Goal: Transaction & Acquisition: Download file/media

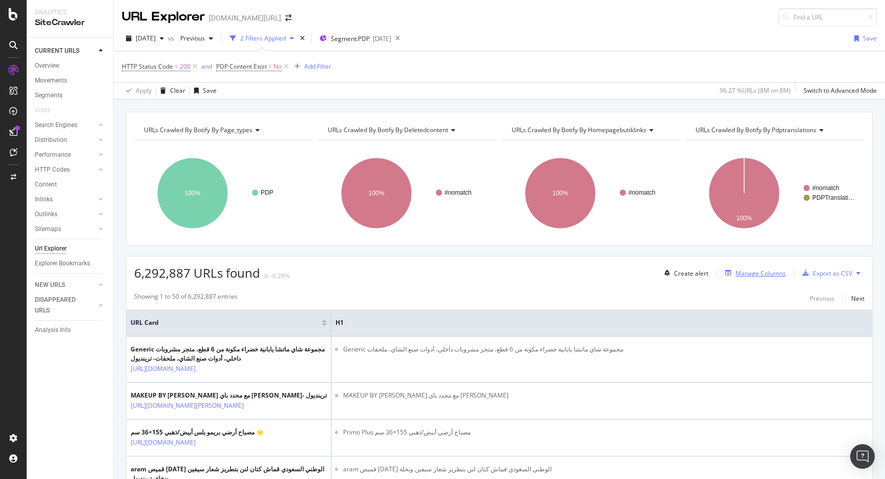
click at [758, 270] on div "Manage Columns" at bounding box center [761, 273] width 50 height 9
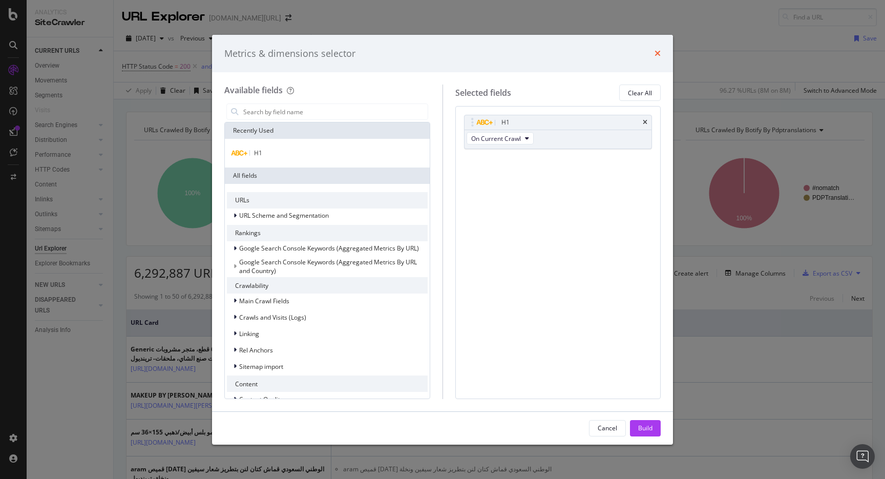
click at [657, 55] on icon "times" at bounding box center [658, 53] width 6 height 8
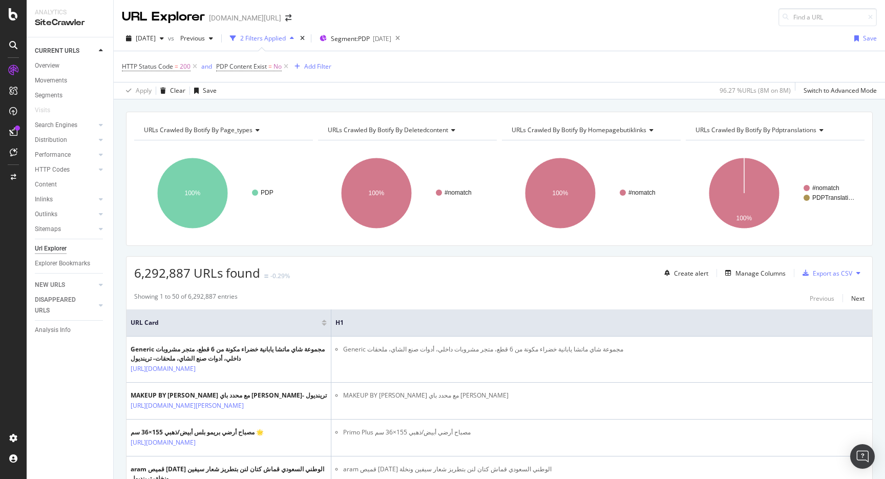
click at [513, 33] on div "2025 Sep. 12th vs Previous 2 Filters Applied Segment: PDP 2025-09-17 Save" at bounding box center [499, 40] width 771 height 20
click at [321, 65] on div "Add Filter" at bounding box center [317, 66] width 27 height 9
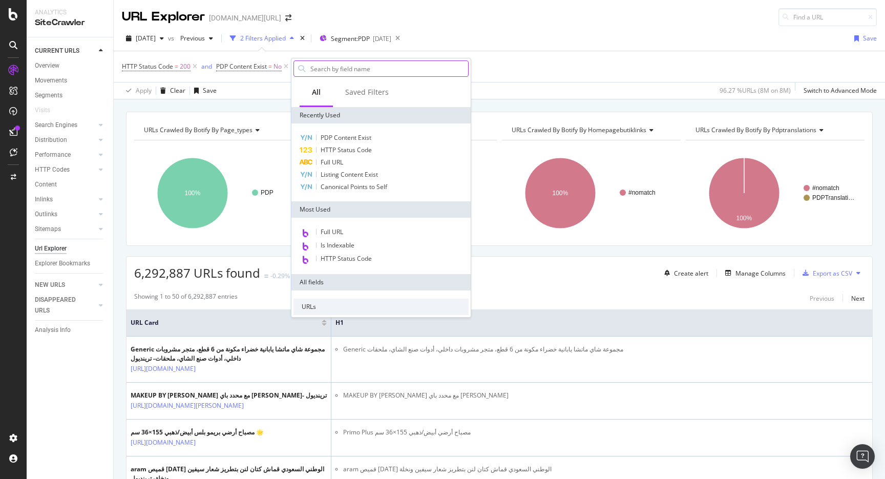
click at [326, 71] on input "text" at bounding box center [388, 68] width 159 height 15
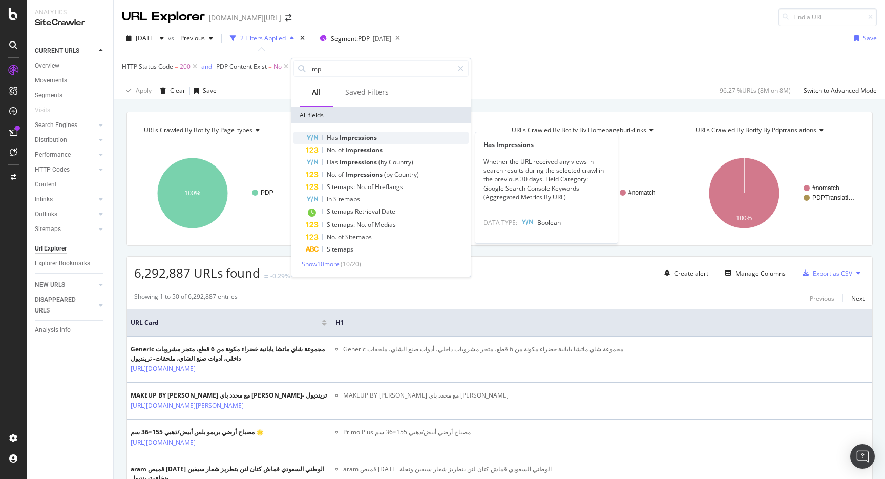
type input "imp"
click at [345, 134] on span "Impressions" at bounding box center [358, 137] width 37 height 9
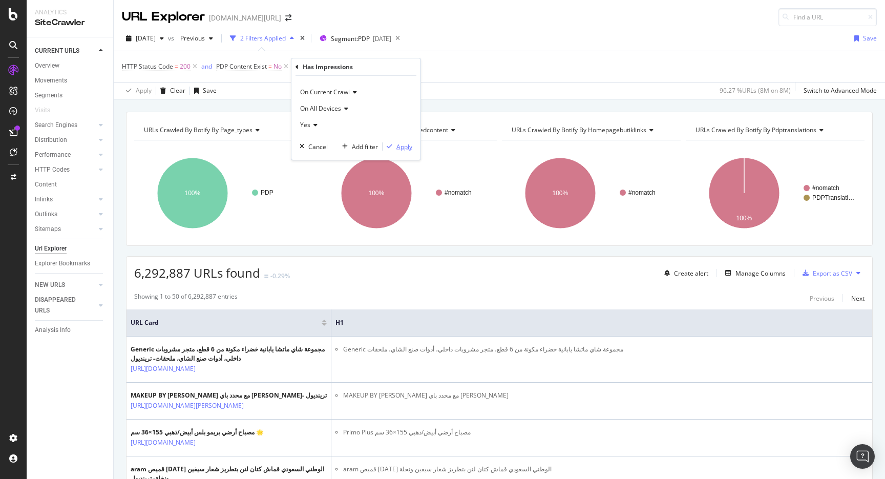
click at [402, 144] on div "Apply" at bounding box center [404, 146] width 16 height 9
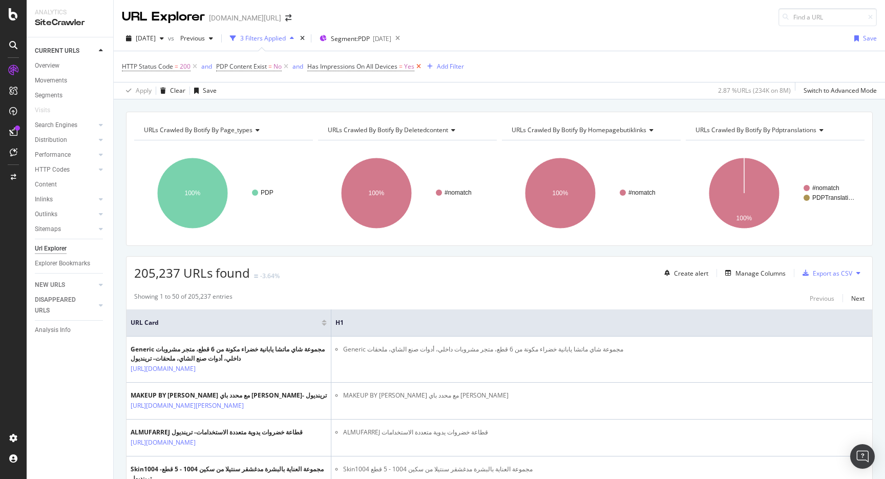
click at [421, 64] on icon at bounding box center [418, 66] width 9 height 10
click at [315, 61] on div "Add Filter" at bounding box center [310, 66] width 41 height 11
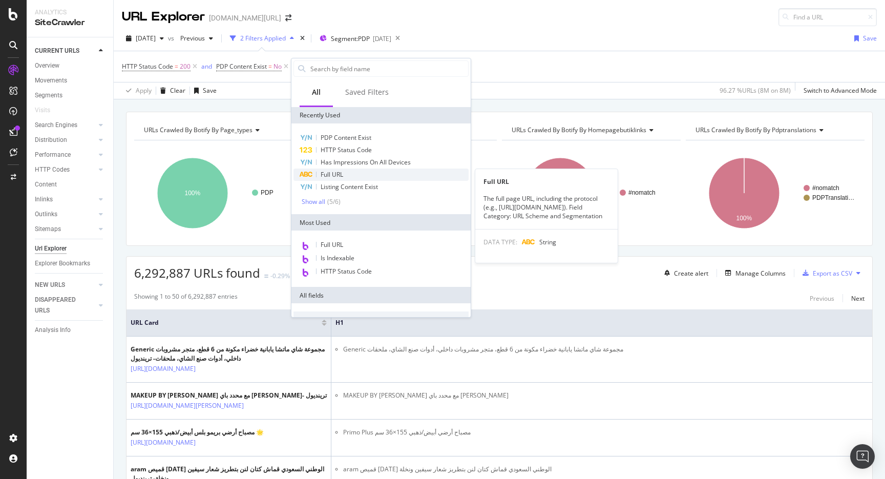
click at [370, 173] on div "Full URL" at bounding box center [381, 175] width 175 height 12
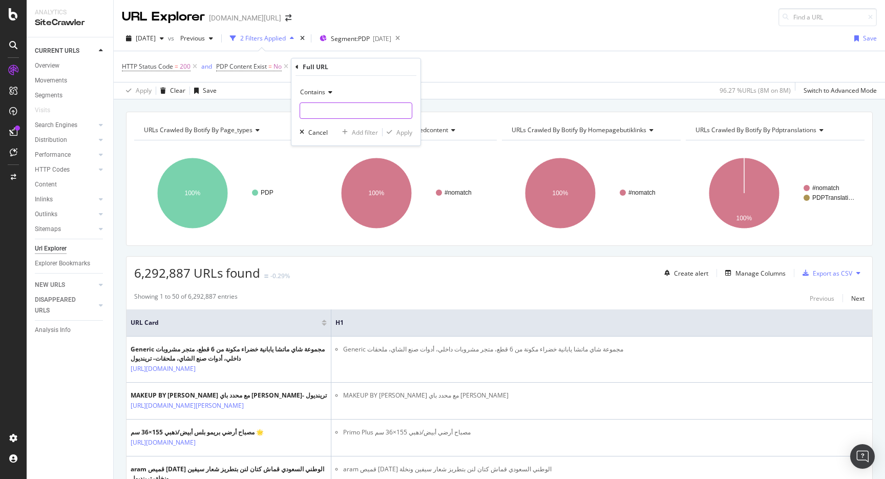
click at [348, 113] on input "text" at bounding box center [356, 110] width 112 height 16
click at [329, 96] on div "Contains" at bounding box center [356, 92] width 113 height 16
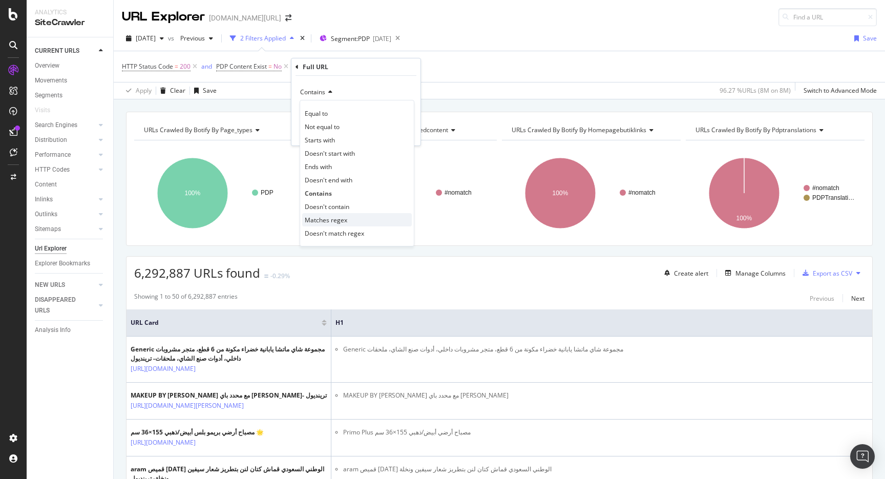
click at [338, 221] on span "Matches regex" at bounding box center [326, 220] width 43 height 9
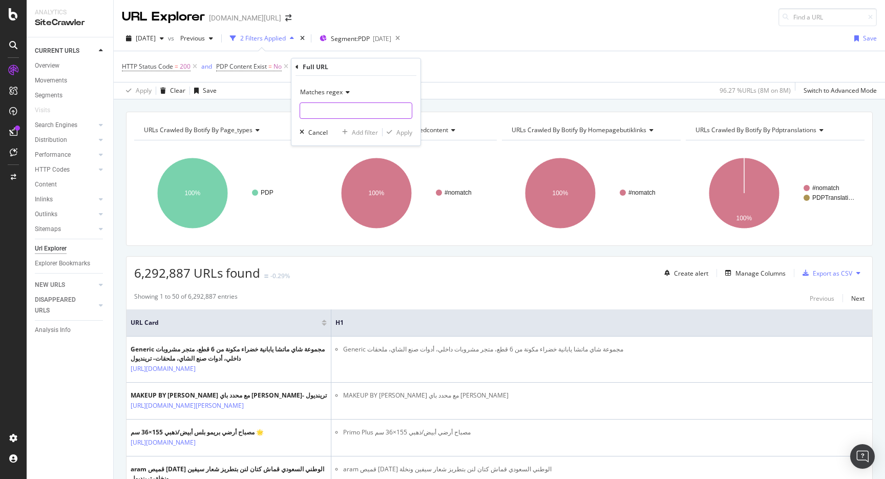
click at [339, 113] on input "text" at bounding box center [356, 110] width 112 height 16
paste input "b104725"
paste input "b103138"
click at [379, 117] on input "b104725|b103138|" at bounding box center [348, 110] width 97 height 16
paste input "b102686"
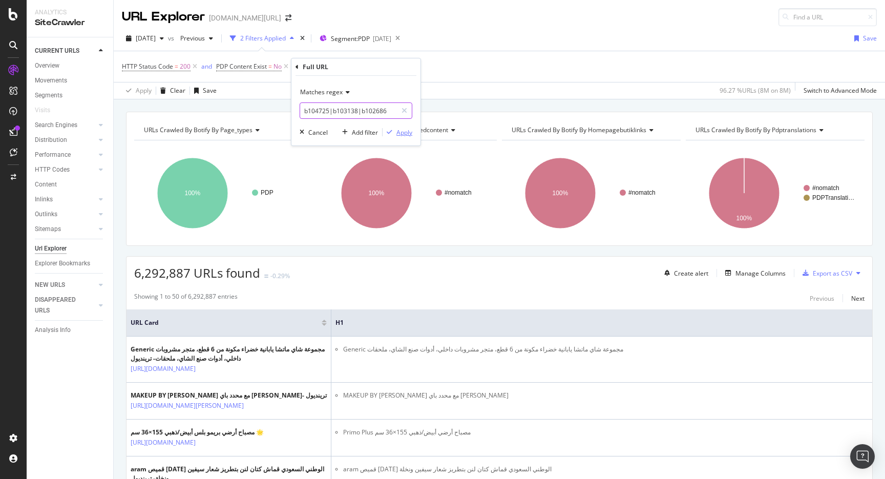
type input "b104725|b103138|b102686"
click at [405, 135] on div "Apply" at bounding box center [404, 132] width 16 height 9
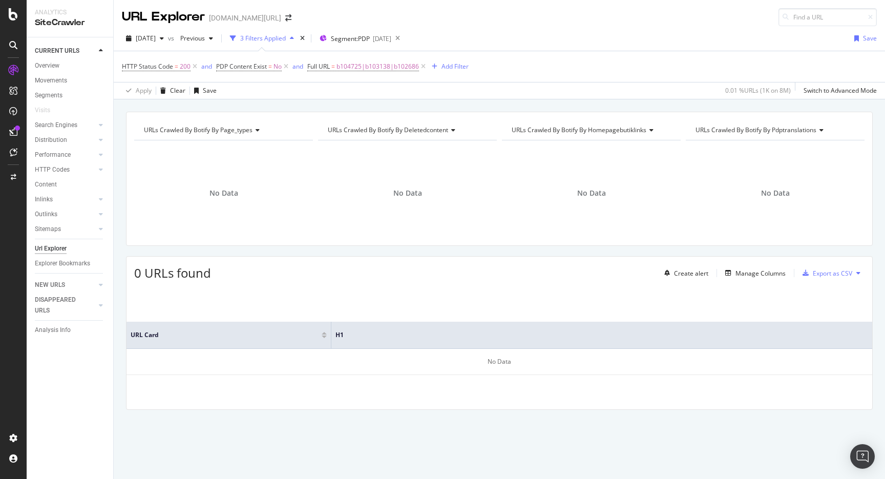
click at [375, 75] on div "HTTP Status Code = 200 and PDP Content Exist = No and Full URL = b104725|b10313…" at bounding box center [499, 66] width 755 height 31
click at [375, 72] on span "b104725|b103138|b102686" at bounding box center [378, 66] width 82 height 14
click at [360, 87] on div "Matches regex" at bounding box center [373, 90] width 113 height 16
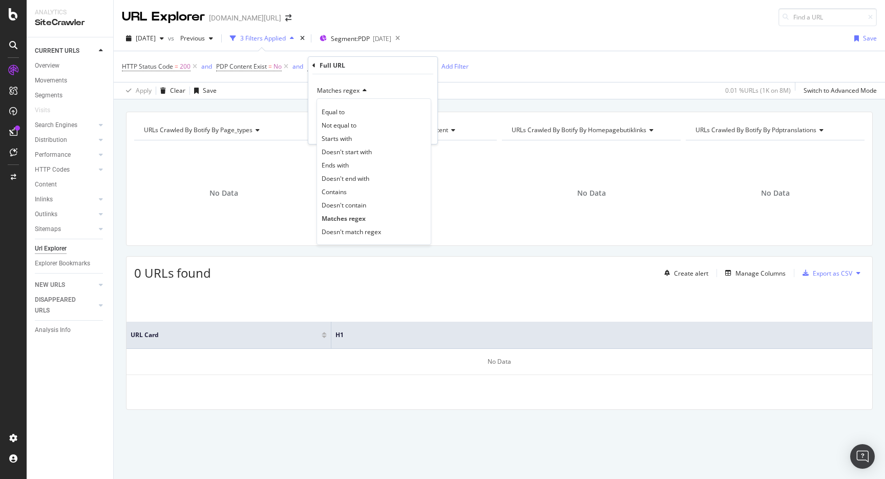
click at [401, 81] on div "Matches regex Equal to Not equal to Starts with Doesn't start with Ends with Do…" at bounding box center [372, 109] width 129 height 70
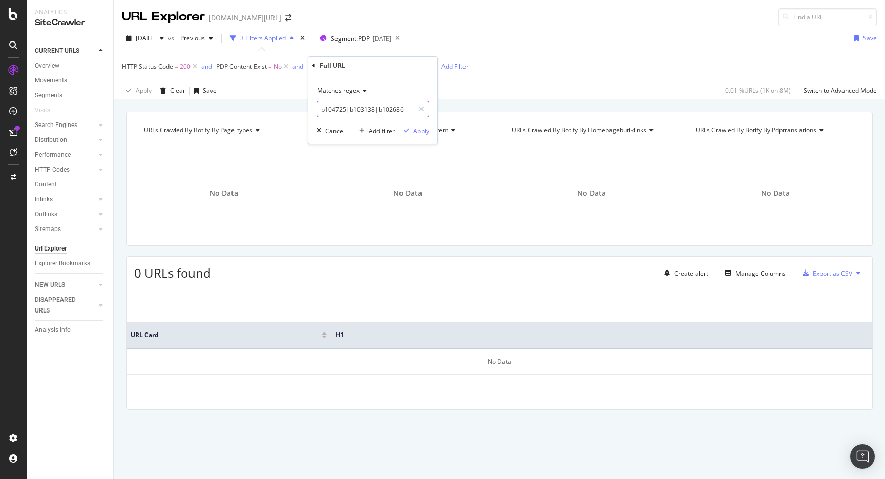
click at [375, 106] on input "b104725|b103138|b102686" at bounding box center [365, 109] width 97 height 16
click at [374, 106] on input "b104725|b103138|b102686" at bounding box center [365, 109] width 97 height 16
drag, startPoint x: 367, startPoint y: 107, endPoint x: 424, endPoint y: 105, distance: 57.4
click at [424, 105] on div "b104725|b103138|b102686" at bounding box center [373, 109] width 113 height 16
click at [373, 112] on input "b104725|b103138|b102686" at bounding box center [365, 109] width 97 height 16
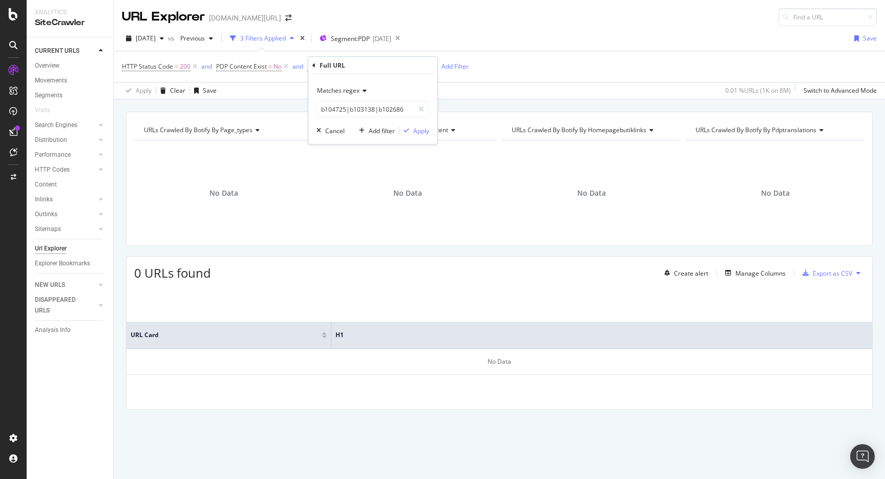
click at [475, 34] on div "2025 Sep. 12th vs Previous 3 Filters Applied Segment: PDP 2025-09-17 Save" at bounding box center [499, 40] width 771 height 20
click at [404, 38] on icon at bounding box center [397, 38] width 13 height 14
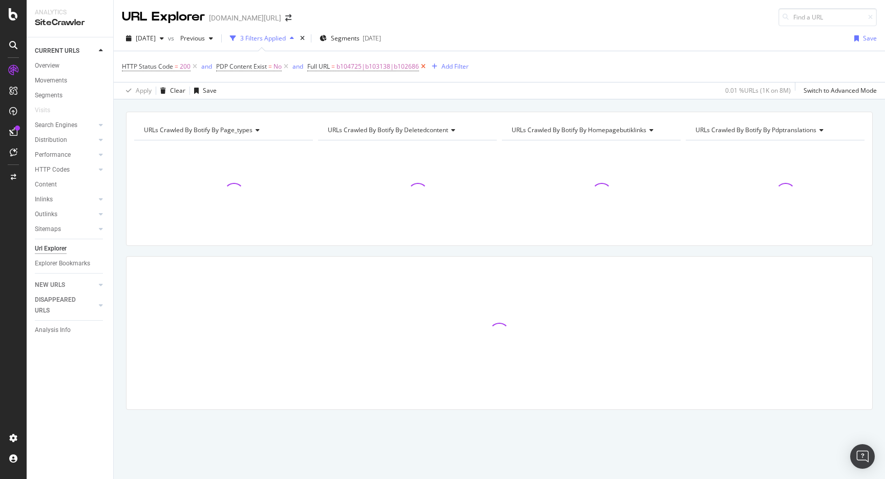
click at [427, 66] on icon at bounding box center [423, 66] width 9 height 10
click at [367, 44] on div "Segments 2025-09-17" at bounding box center [350, 38] width 61 height 15
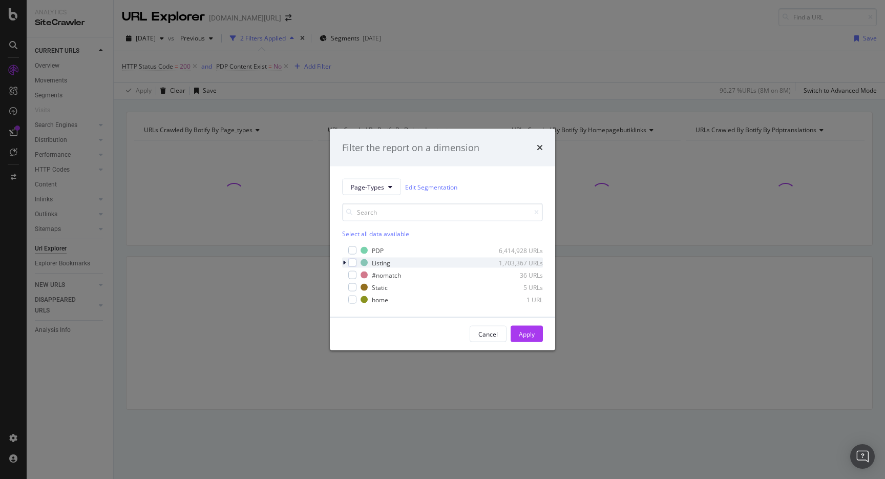
click at [344, 258] on div "modal" at bounding box center [345, 263] width 6 height 10
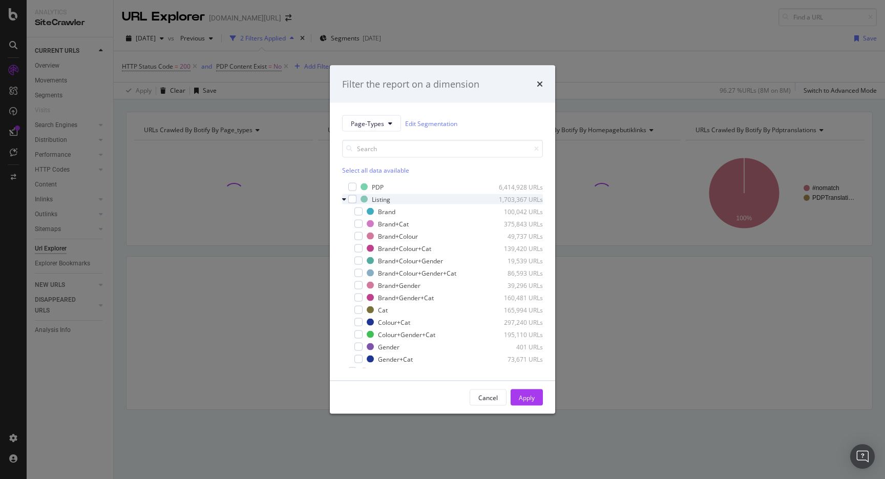
click at [345, 200] on icon "modal" at bounding box center [344, 199] width 4 height 6
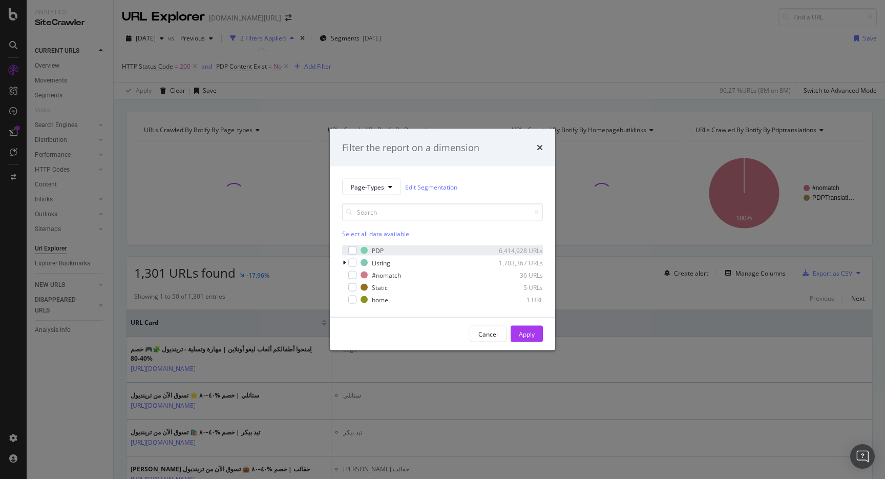
click at [352, 245] on div "PDP 6,414,928 URLs" at bounding box center [442, 250] width 201 height 10
click at [531, 336] on div "Apply" at bounding box center [527, 333] width 16 height 9
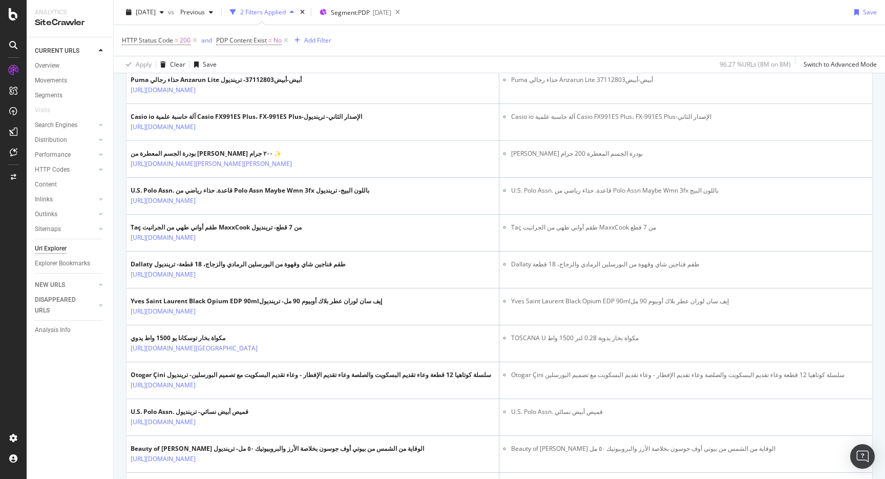
scroll to position [773, 0]
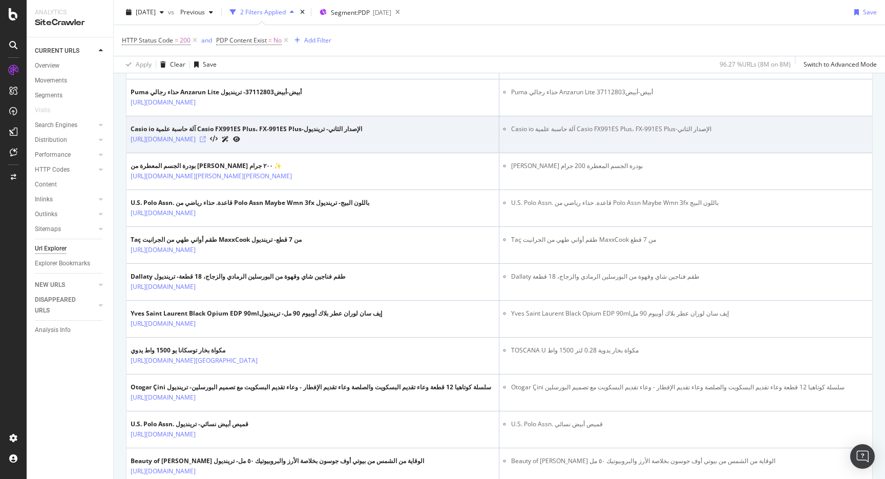
click at [206, 142] on icon at bounding box center [203, 139] width 6 height 6
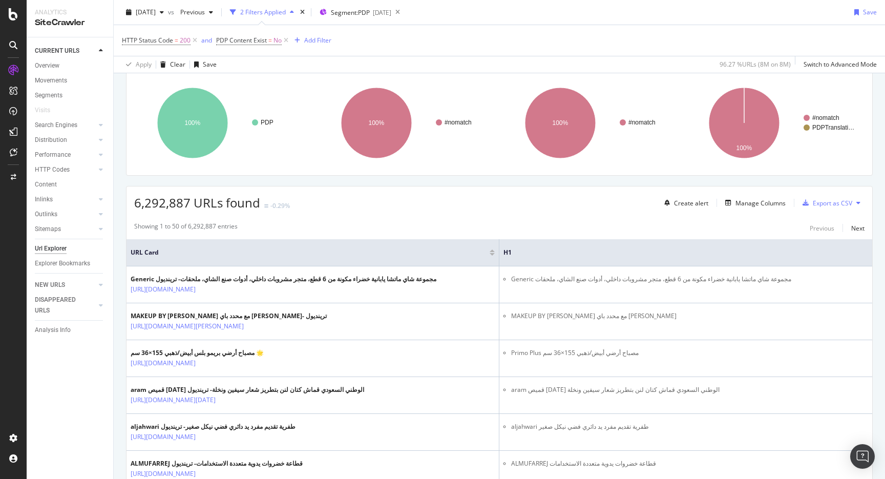
scroll to position [0, 0]
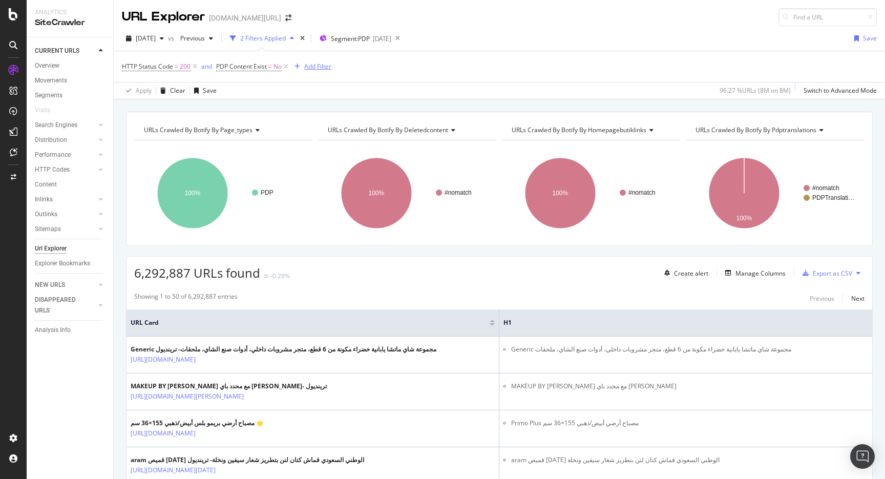
click at [320, 66] on div "Add Filter" at bounding box center [317, 66] width 27 height 9
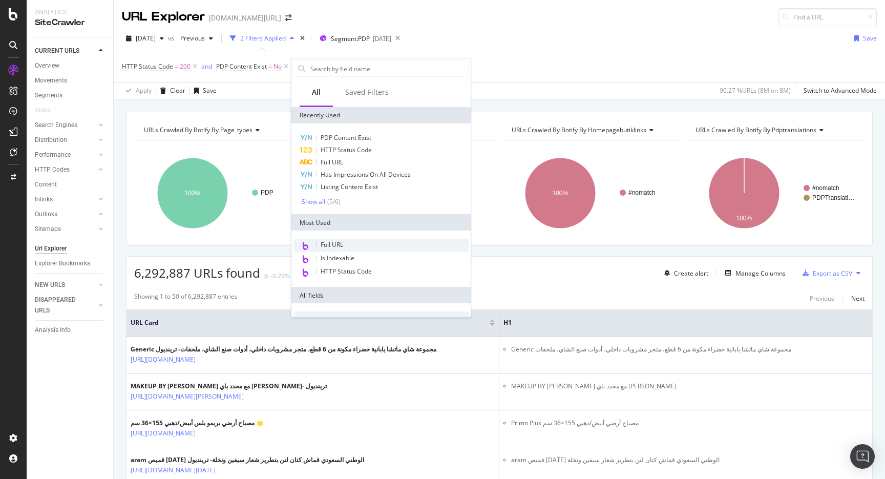
click at [336, 243] on span "Full URL" at bounding box center [332, 244] width 23 height 9
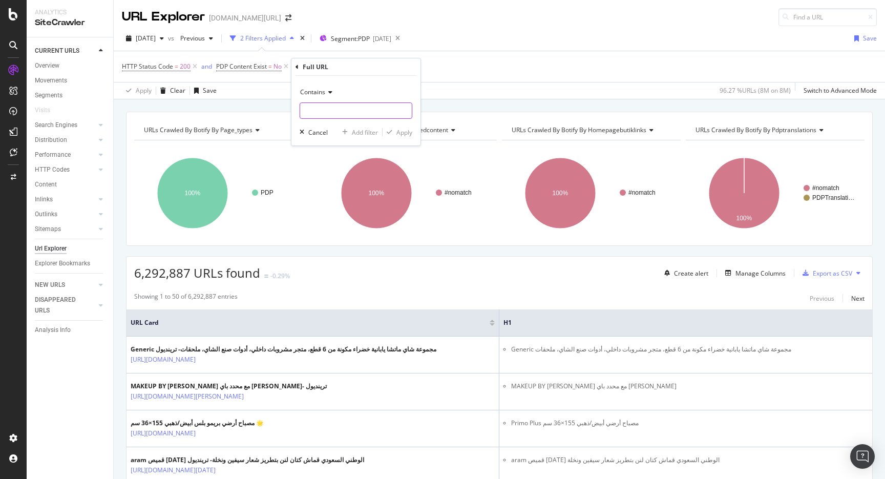
click at [347, 112] on input "text" at bounding box center [356, 110] width 112 height 16
click at [336, 91] on div "Contains" at bounding box center [356, 92] width 113 height 16
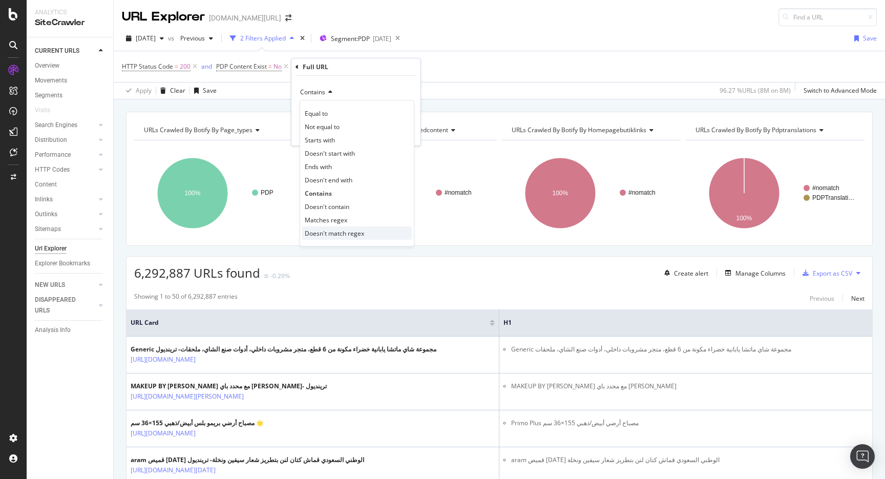
click at [333, 235] on span "Doesn't match regex" at bounding box center [334, 233] width 59 height 9
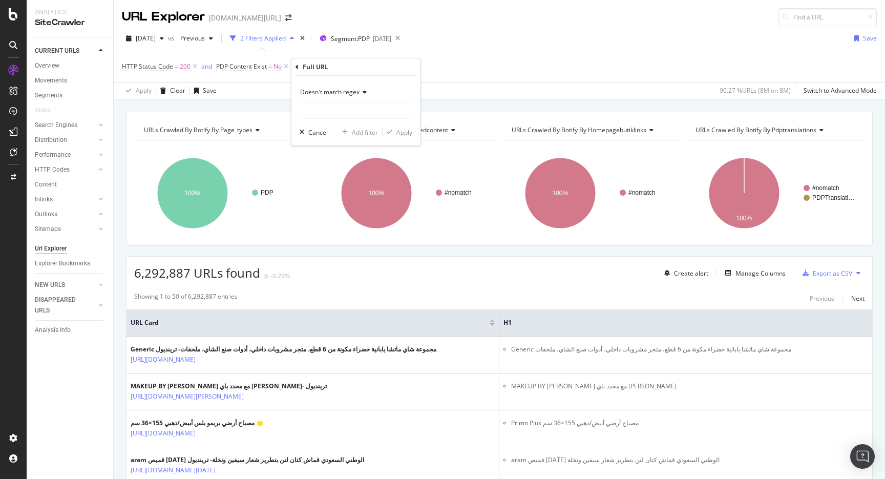
click at [335, 95] on span "Doesn't match regex" at bounding box center [329, 92] width 59 height 9
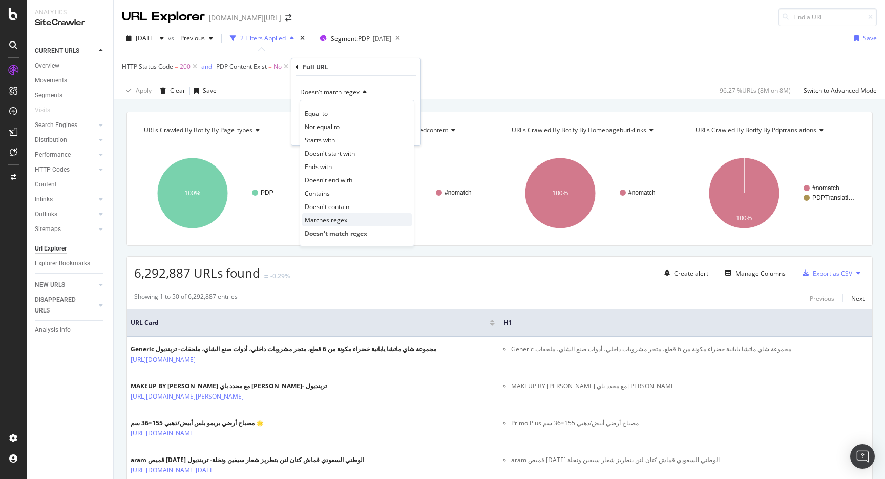
click at [331, 221] on span "Matches regex" at bounding box center [326, 220] width 43 height 9
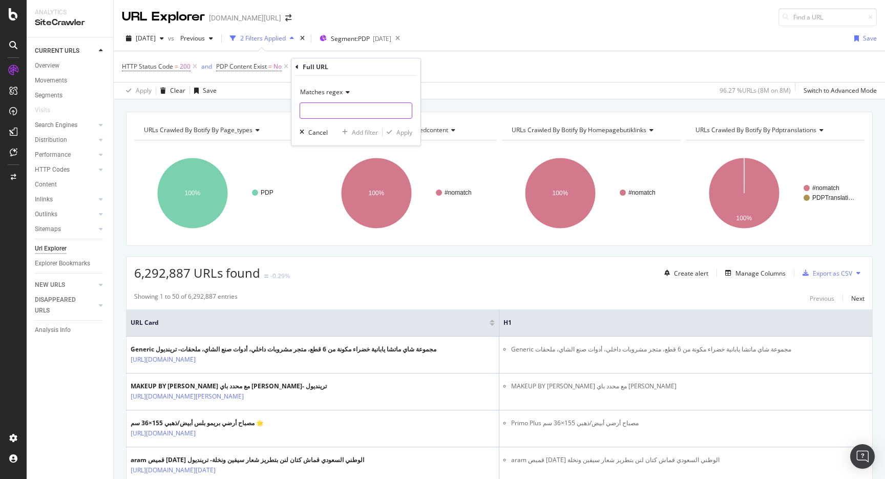
click at [336, 114] on input "text" at bounding box center [356, 110] width 112 height 16
type input "puma|adidas|samsung"
click at [349, 109] on input "sephore|" at bounding box center [348, 110] width 97 height 16
paste input "a|apple|ikea|dior|samsung|adidas|tory-burch|swarovski|new-balance|mac|mango|cat…"
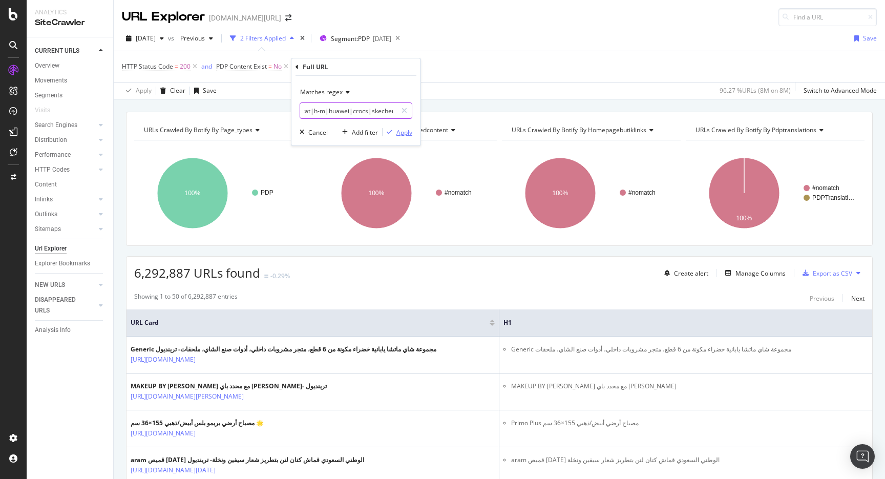
type input "sephora|apple|ikea|dior|samsung|adidas|tory-burch|swarovski|new-balance|mac|man…"
click at [408, 133] on div "Apply" at bounding box center [404, 132] width 16 height 9
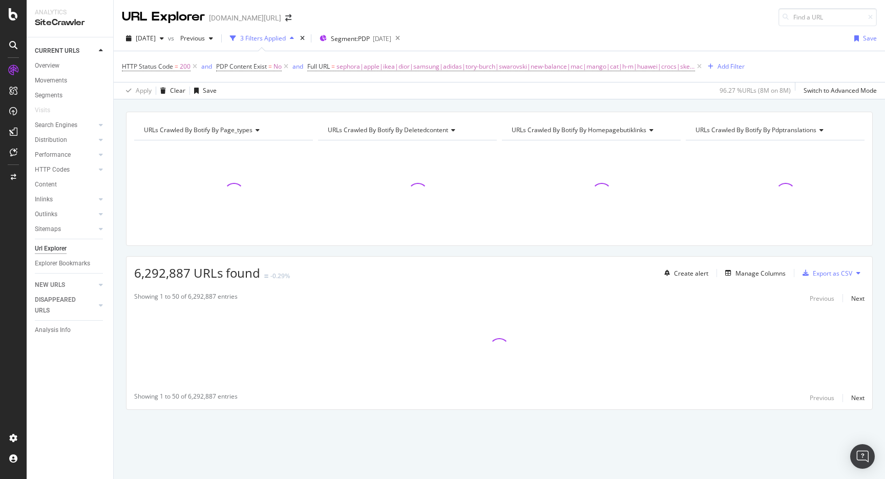
click at [504, 37] on div "2025 Sep. 12th vs Previous 3 Filters Applied Segment: PDP 2025-09-17 Save" at bounding box center [499, 40] width 771 height 20
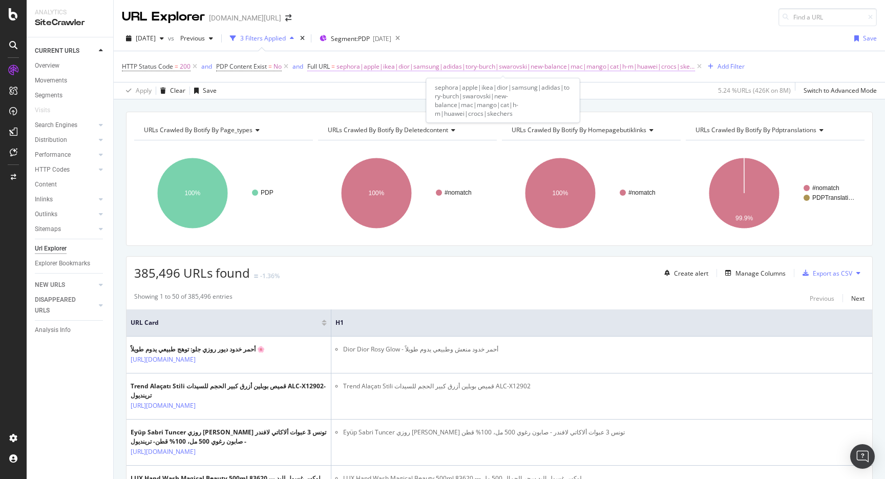
click at [410, 67] on span "sephora|apple|ikea|dior|samsung|adidas|tory-burch|swarovski|new-balance|mac|man…" at bounding box center [516, 66] width 359 height 14
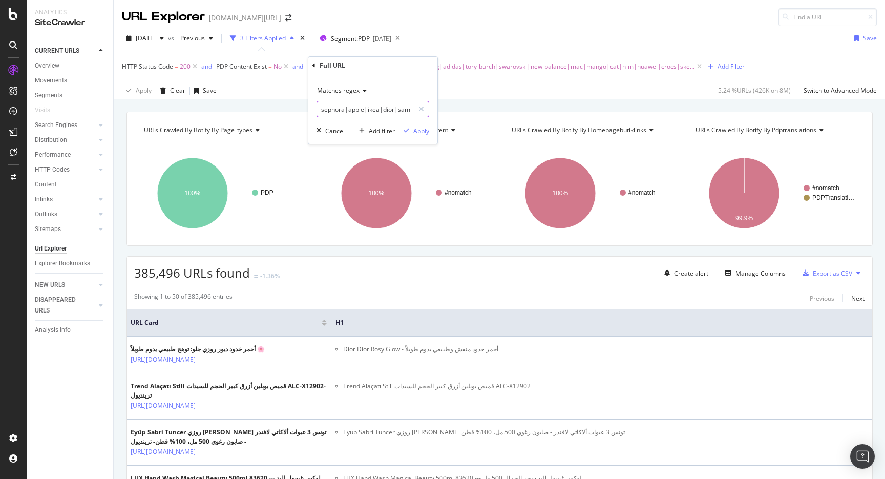
click at [369, 108] on input "sephora|apple|ikea|dior|samsung|adidas|tory-burch|swarovski|new-balance|mac|man…" at bounding box center [365, 109] width 97 height 16
click at [352, 108] on input "sephora|apple|ikea|dior|samsung|adidas|tory-burch|swarovski|new-balance|mac|man…" at bounding box center [365, 109] width 97 height 16
drag, startPoint x: 349, startPoint y: 108, endPoint x: 513, endPoint y: 101, distance: 163.5
click at [513, 101] on body "Analytics SiteCrawler CURRENT URLS Overview Movements Segments Visits Search En…" at bounding box center [442, 239] width 885 height 479
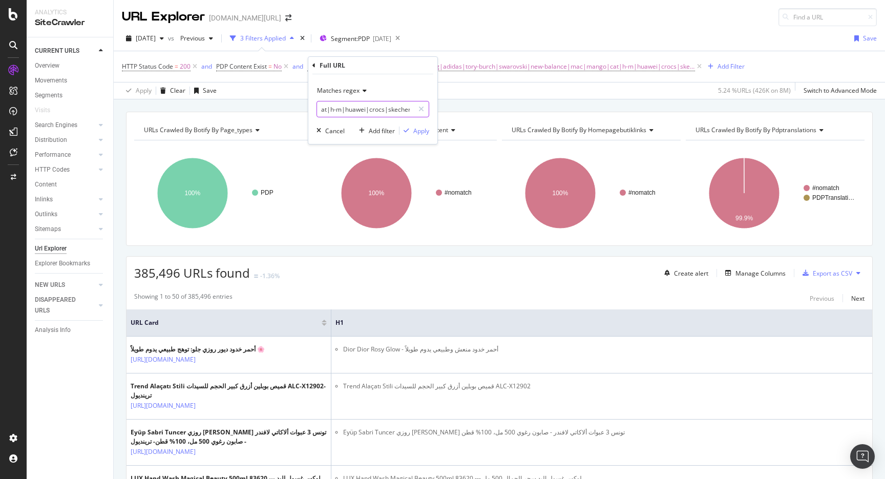
click at [389, 108] on input "sephora|apple|ikea|dior|samsung|adidas|tory-burch|swarovski|new-balance|mac|man…" at bounding box center [365, 109] width 97 height 16
click at [393, 109] on input "sephora|apple|ikea|dior|samsung|adidas|tory-burch|swarovski|new-balance|mac|man…" at bounding box center [365, 109] width 97 height 16
click at [528, 31] on div "2025 Sep. 12th vs Previous 3 Filters Applied Segment: PDP 2025-09-17 Save" at bounding box center [499, 40] width 771 height 20
click at [363, 73] on span "sephora|apple|ikea|dior|samsung|adidas|tory-burch|swarovski|new-balance|mac|man…" at bounding box center [516, 66] width 359 height 14
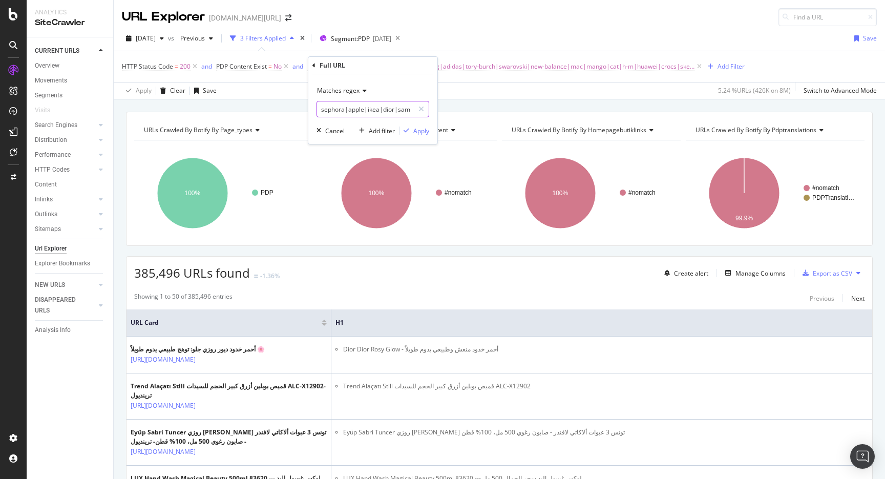
click at [352, 110] on input "sephora|apple|ikea|dior|samsung|adidas|tory-burch|swarovski|new-balance|mac|man…" at bounding box center [365, 109] width 97 height 16
paste input "/sephora/|/apple/|/ikea/|/dior/|/samsung/|/adidas/|/tory-burch/|/swarovski/|/ne…"
type input "/sephora/|/apple/|/ikea/|/dior/|/samsung/|/adidas/|/tory-burch/|/swarovski/|/ne…"
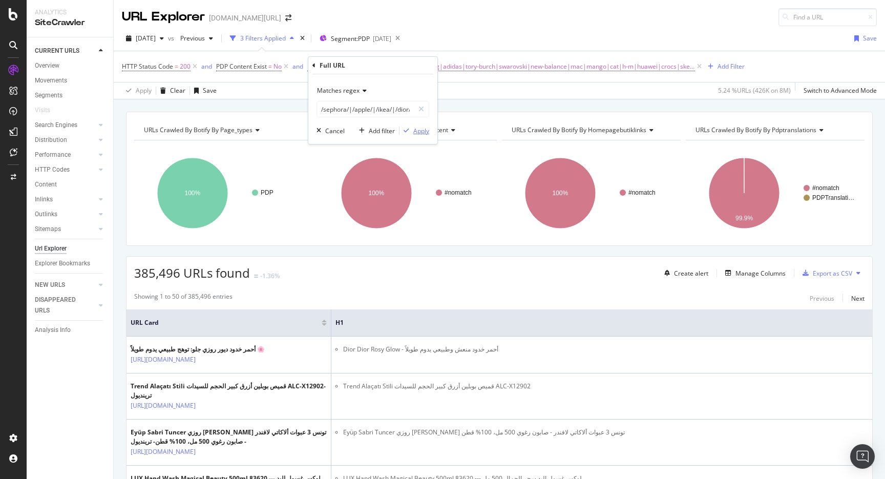
click at [425, 129] on div "Apply" at bounding box center [421, 131] width 16 height 9
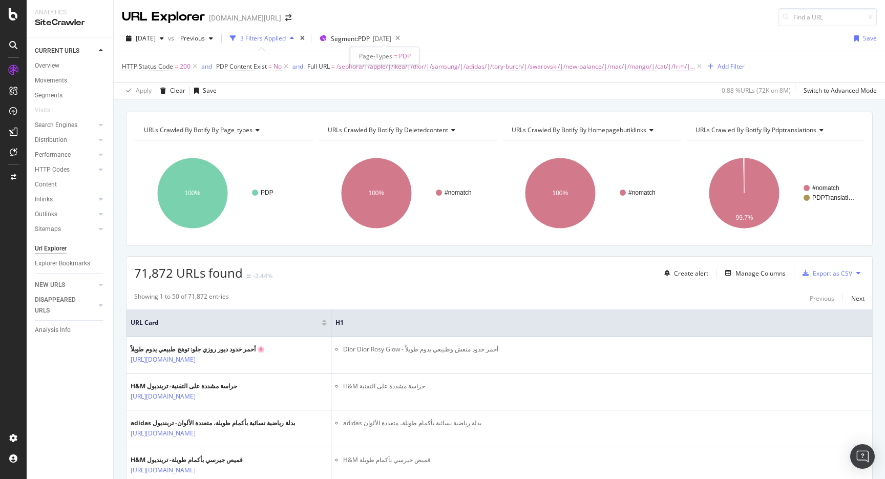
click at [403, 68] on span "/sephora/|/apple/|/ikea/|/dior/|/samsung/|/adidas/|/tory-burch/|/swarovski/|/ne…" at bounding box center [516, 66] width 359 height 14
click at [379, 112] on input "/sephora/|/apple/|/ikea/|/dior/|/samsung/|/adidas/|/tory-burch/|/swarovski/|/ne…" at bounding box center [365, 109] width 97 height 16
paste input "|/zara/|/sony/|/vaseline/"
type input "/sephora/|/apple/|/ikea/|/dior/|/samsung/|/adidas/|/tory-burch/|/swarovski/|/ne…"
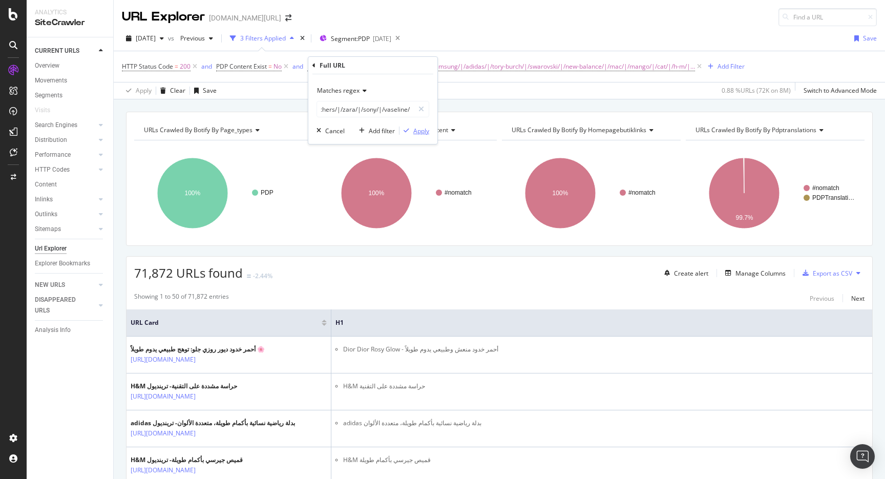
click at [423, 129] on div "Apply" at bounding box center [421, 131] width 16 height 9
click at [845, 273] on div "Export as CSV" at bounding box center [832, 273] width 39 height 9
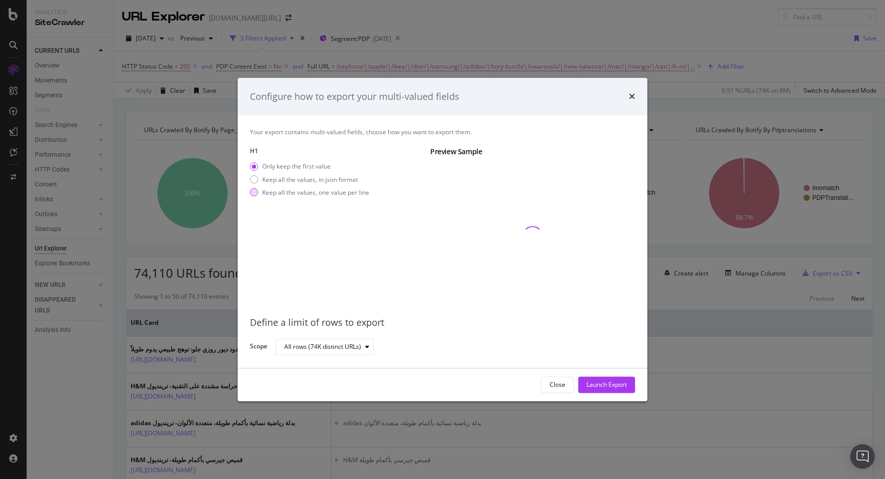
click at [345, 193] on div "Keep all the values, one value per line" at bounding box center [315, 192] width 107 height 9
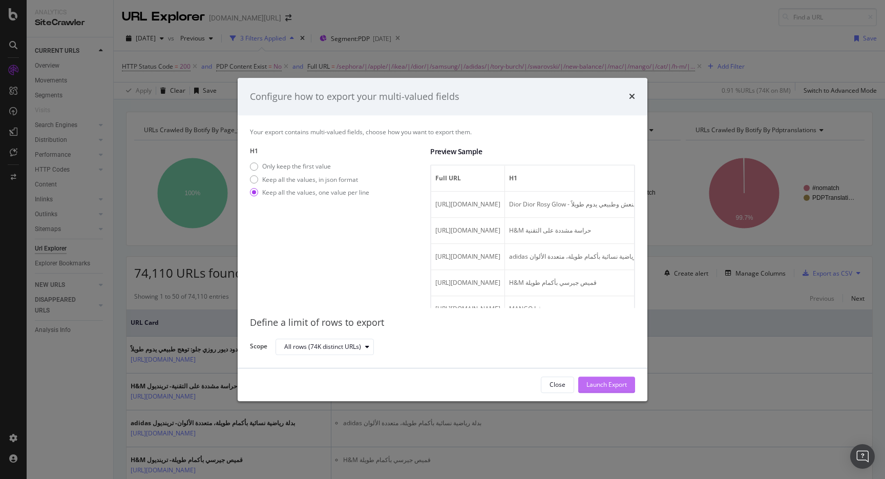
click at [603, 385] on div "Launch Export" at bounding box center [607, 385] width 40 height 9
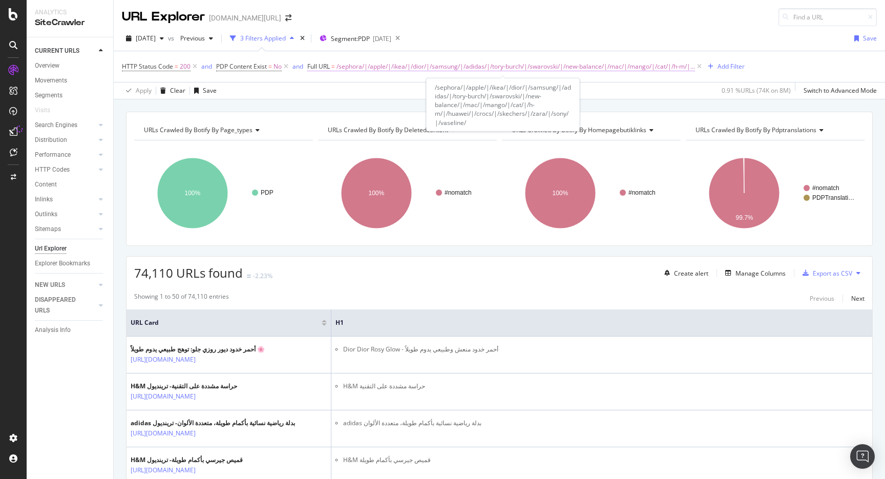
click at [541, 66] on span "/sephora/|/apple/|/ikea/|/dior/|/samsung/|/adidas/|/tory-burch/|/swarovski/|/ne…" at bounding box center [516, 66] width 359 height 14
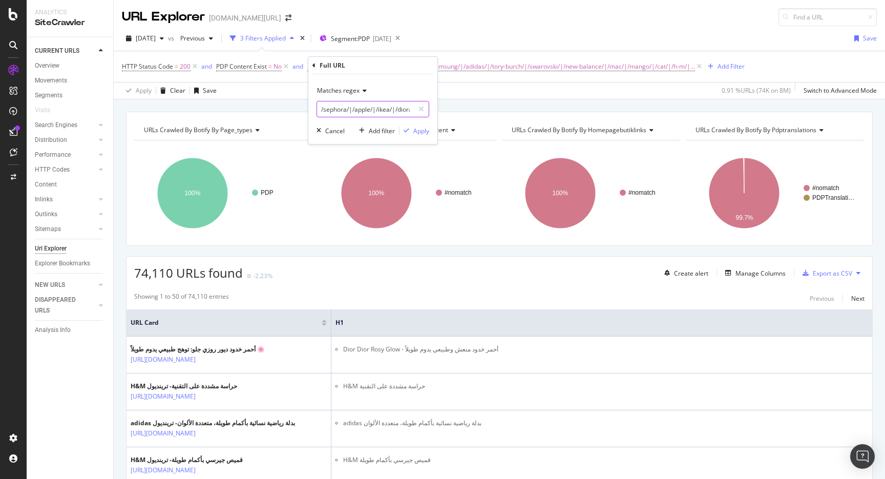
click at [373, 102] on input "/sephora/|/apple/|/ikea/|/dior/|/samsung/|/adidas/|/tory-burch/|/swarovski/|/ne…" at bounding box center [365, 109] width 97 height 16
paste input "honor/|/oppo/|/kiko/|/nike/|/pandora/|/la-roche-posay/|/saint-laurent/|/l-occit…"
type input "/honor/|/oppo/|/kiko/|/nike/|/pandora/|/la-roche-posay/|/saint-laurent/|/l-occi…"
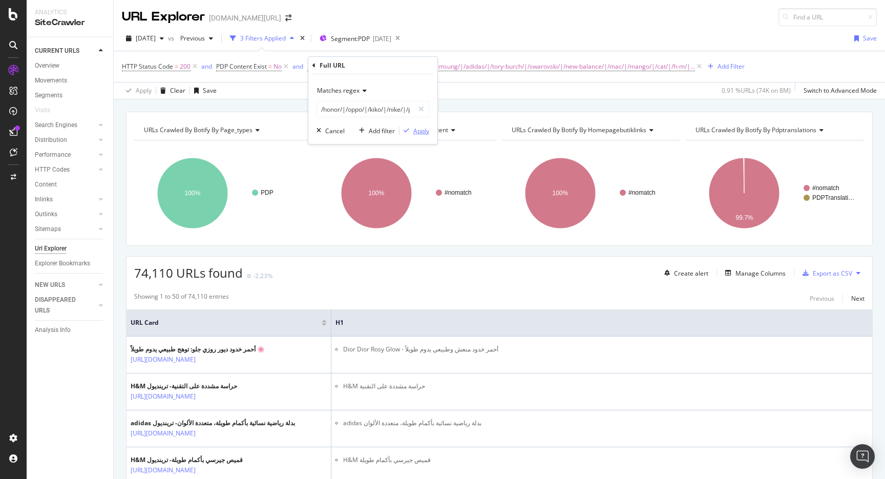
click at [420, 134] on div "Apply" at bounding box center [421, 131] width 16 height 9
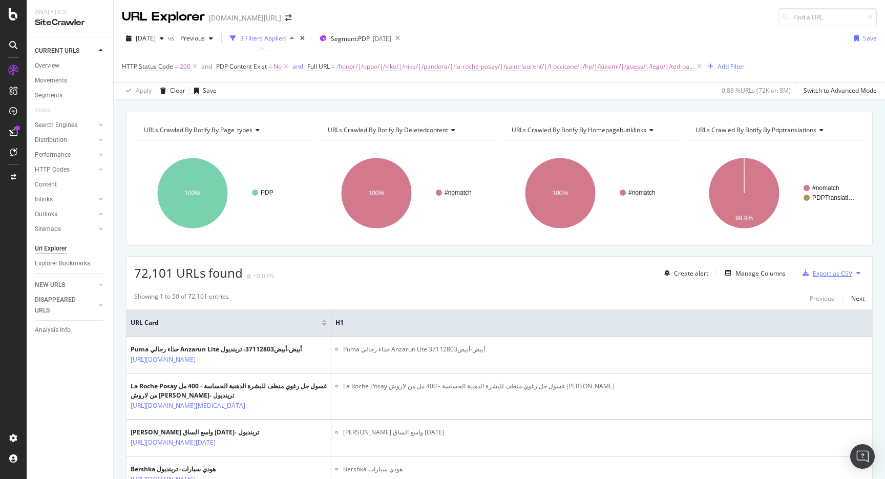
click at [813, 275] on div "Export as CSV" at bounding box center [832, 273] width 39 height 9
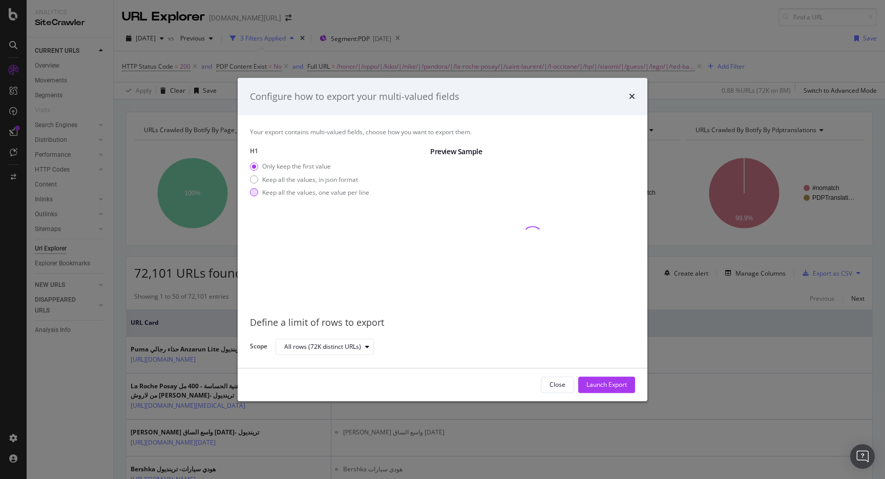
click at [339, 190] on div "Keep all the values, one value per line" at bounding box center [315, 192] width 107 height 9
click at [612, 392] on button "Launch Export" at bounding box center [606, 384] width 57 height 16
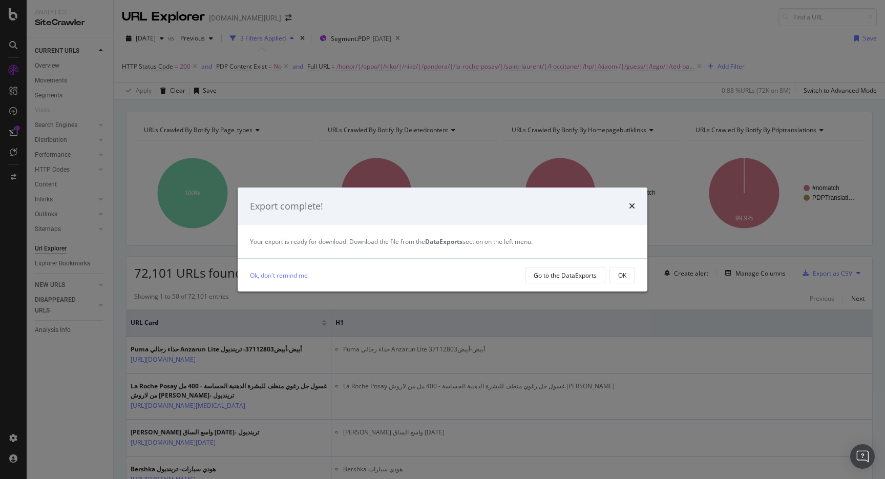
click at [356, 120] on div "Export complete! Your export is ready for download. Download the file from the …" at bounding box center [442, 239] width 885 height 479
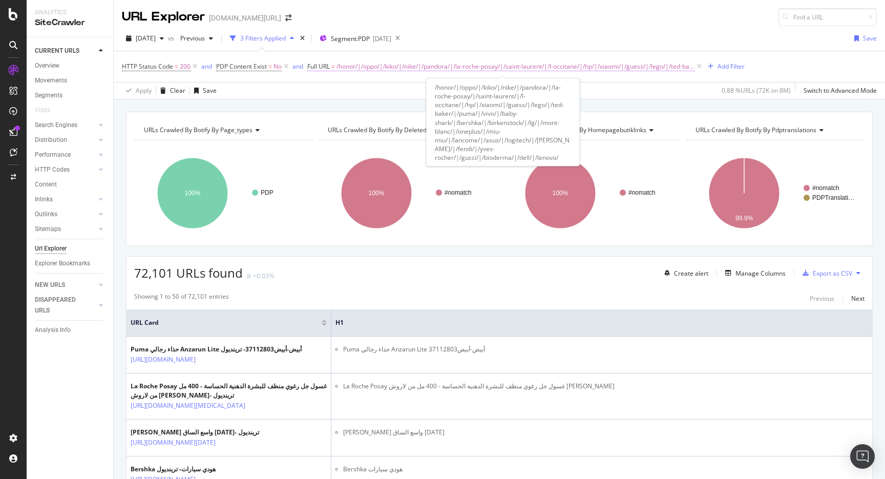
click at [494, 68] on span "/honor/|/oppo/|/kiko/|/nike/|/pandora/|/la-roche-posay/|/saint-laurent/|/l-occi…" at bounding box center [516, 66] width 359 height 14
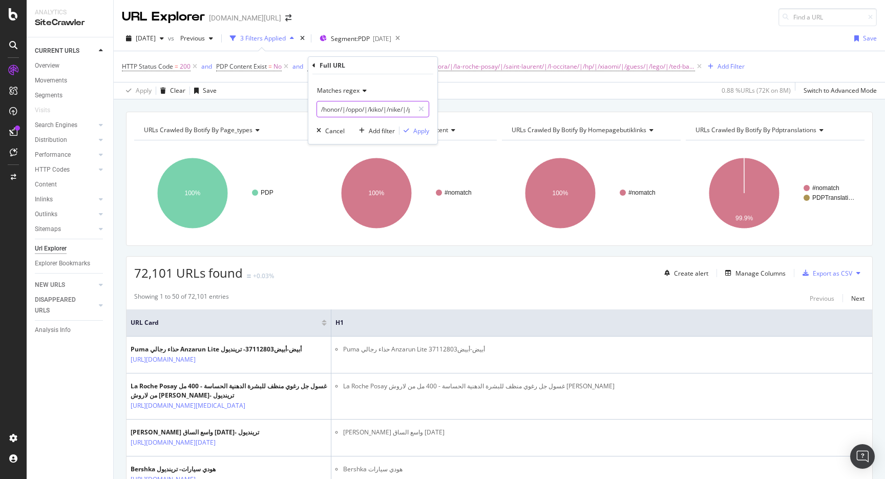
click at [385, 103] on input "/honor/|/oppo/|/kiko/|/nike/|/pandora/|/la-roche-posay/|/saint-laurent/|/l-occi…" at bounding box center [365, 109] width 97 height 16
paste input "motorola/|/tommy-hilfiger/|/gap/|/columbia/|/jbl/|/diesel/|/jordan/|/burberry/|…"
type input "/motorola/|/tommy-hilfiger/|/gap/|/columbia/|/jbl/|/diesel/|/jordan/|/burberry/…"
click at [426, 134] on div "Apply" at bounding box center [421, 131] width 16 height 9
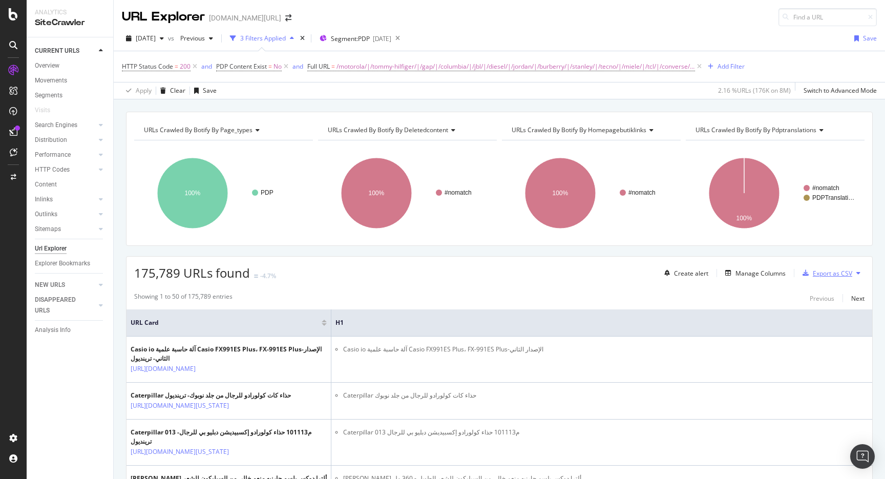
click at [815, 268] on div "Export as CSV" at bounding box center [826, 272] width 54 height 15
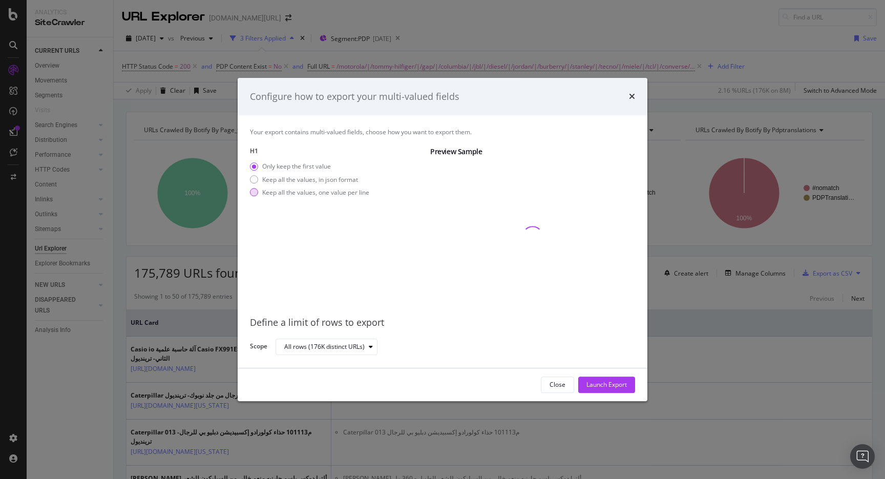
click at [313, 193] on div "Keep all the values, one value per line" at bounding box center [315, 192] width 107 height 9
click at [593, 379] on div "Launch Export" at bounding box center [607, 384] width 40 height 15
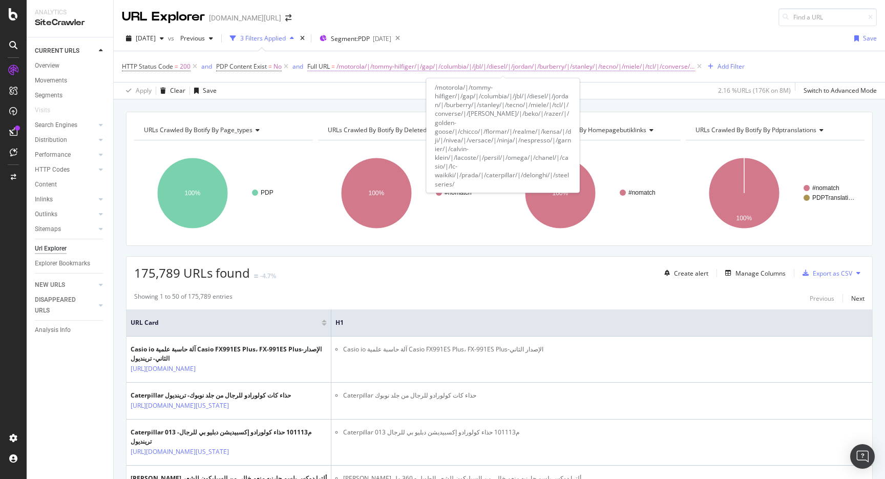
click at [358, 69] on span "/motorola/|/tommy-hilfiger/|/gap/|/columbia/|/jbl/|/diesel/|/jordan/|/burberry/…" at bounding box center [516, 66] width 359 height 14
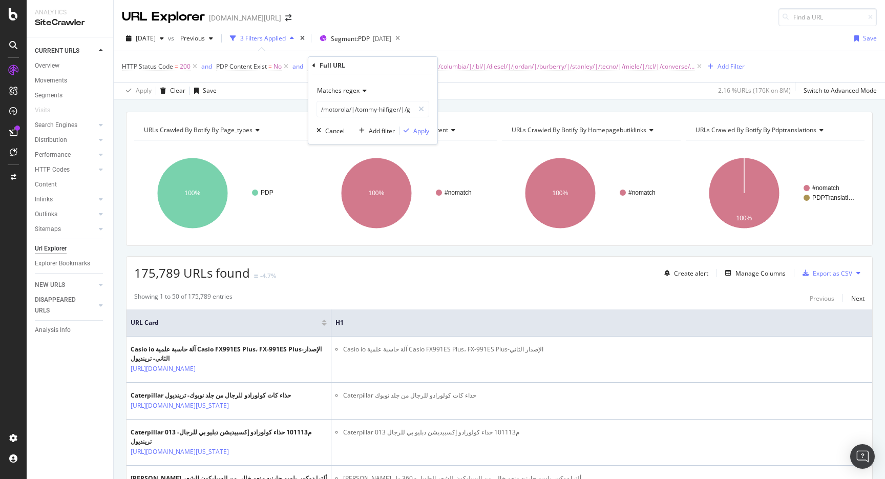
click at [357, 98] on div "Matches regex" at bounding box center [373, 90] width 113 height 16
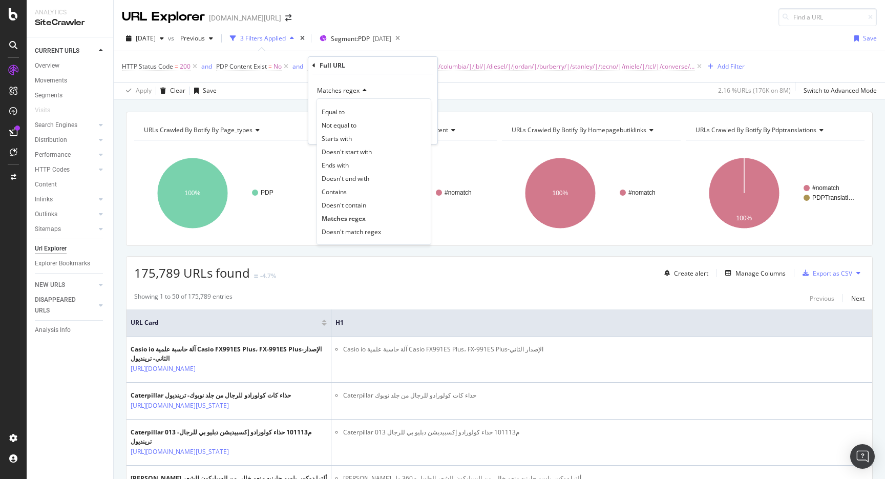
click at [358, 93] on span "Matches regex" at bounding box center [338, 90] width 43 height 9
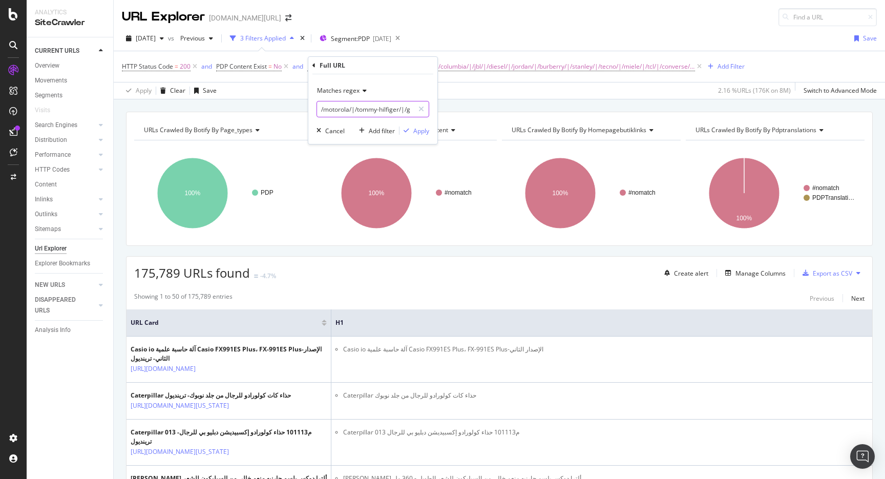
click at [358, 103] on input "/motorola/|/tommy-hilfiger/|/gap/|/columbia/|/jbl/|/diesel/|/jordan/|/burberry/…" at bounding box center [365, 109] width 97 height 16
paste input "philips/|/patek-philippe/|/kiehl-s/|/estee-lauder/|/the-north-face/|/armine/|/k…"
type input "/philips/|/patek-philippe/|/kiehl-s/|/estee-lauder/|/the-north-face/|/armine/|/…"
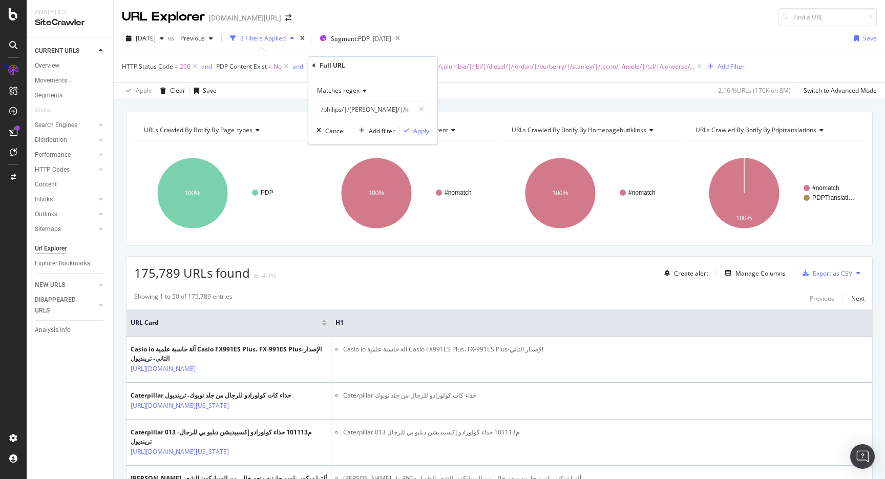
click at [419, 132] on div "Apply" at bounding box center [421, 131] width 16 height 9
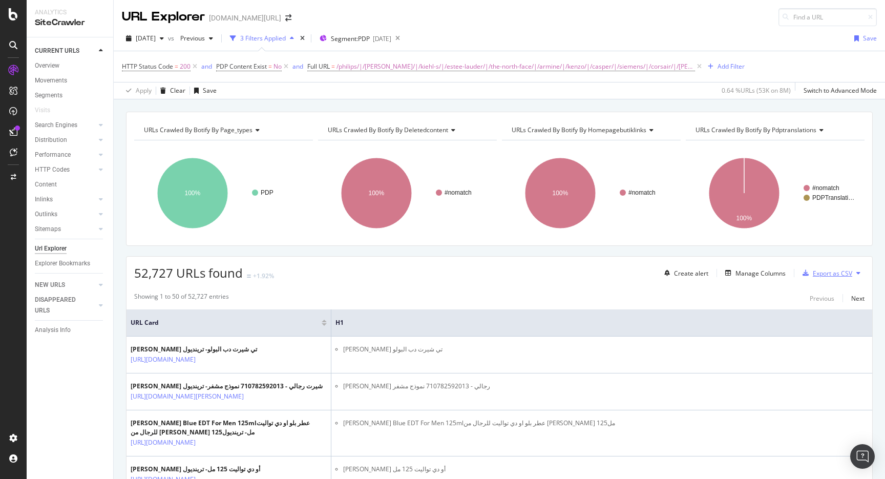
click at [827, 280] on div "Export as CSV" at bounding box center [826, 272] width 54 height 15
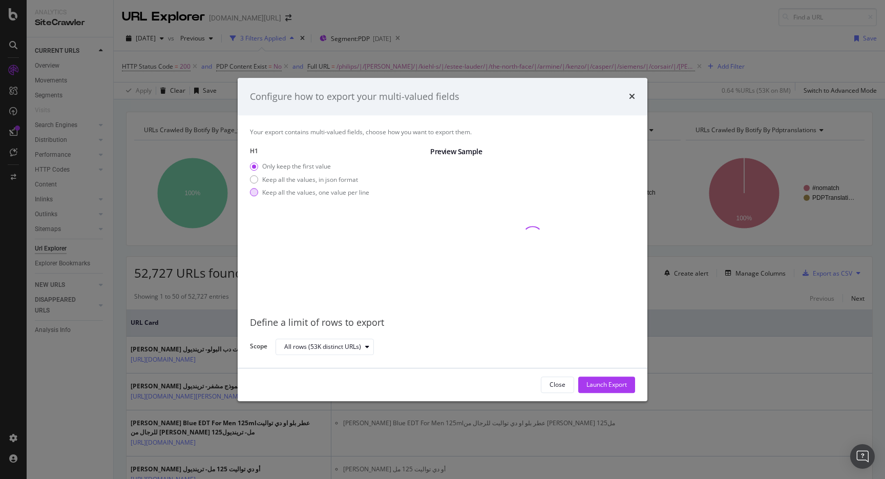
click at [336, 196] on div "Keep all the values, one value per line" at bounding box center [315, 192] width 107 height 9
click at [598, 382] on div "Launch Export" at bounding box center [607, 385] width 40 height 9
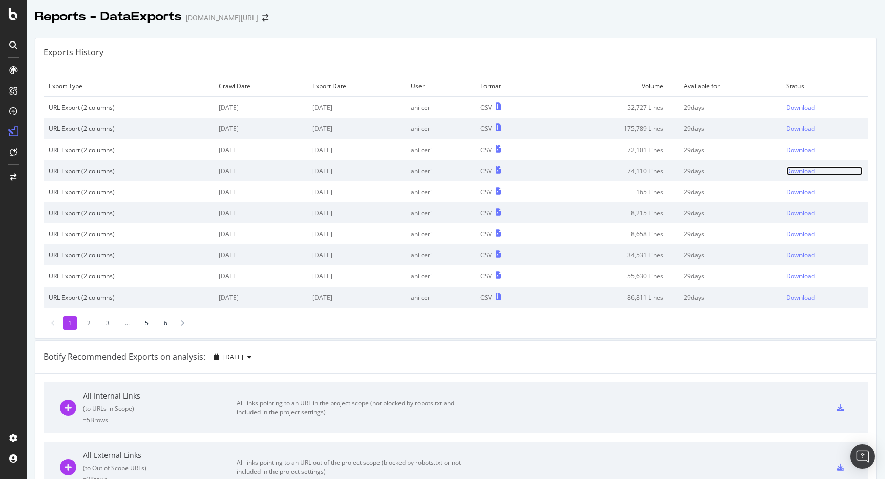
click at [797, 173] on div "Download" at bounding box center [800, 170] width 29 height 9
click at [799, 153] on div "Download" at bounding box center [800, 149] width 29 height 9
click at [804, 129] on div "Download" at bounding box center [800, 128] width 29 height 9
click at [808, 106] on div "Download" at bounding box center [800, 107] width 29 height 9
click at [659, 20] on div "Reports - DataExports [DOMAIN_NAME][URL]" at bounding box center [456, 13] width 858 height 26
